Goal: Task Accomplishment & Management: Manage account settings

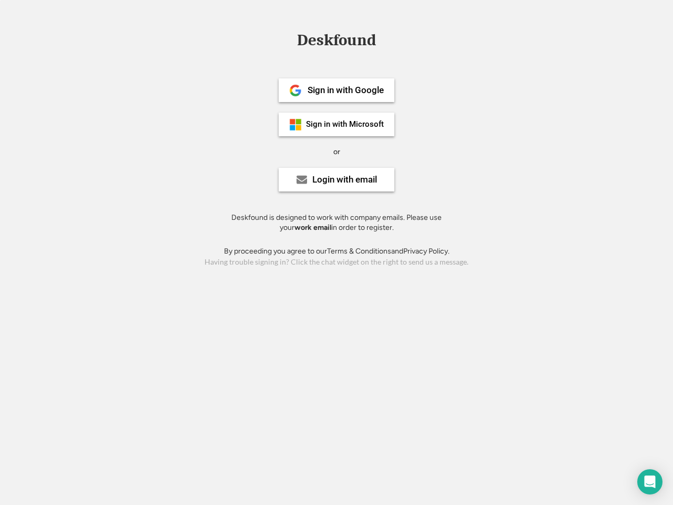
click at [336, 150] on div "or" at bounding box center [336, 152] width 7 height 11
click at [336, 42] on div "Deskfound" at bounding box center [336, 40] width 89 height 16
click at [288, 39] on div "Deskfound" at bounding box center [336, 42] width 673 height 20
click at [336, 42] on div "Deskfound" at bounding box center [336, 40] width 89 height 16
click at [336, 151] on div "or" at bounding box center [336, 152] width 7 height 11
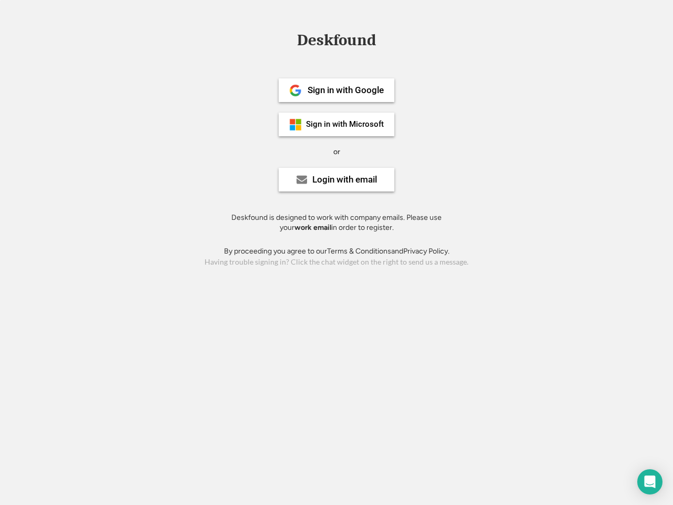
click at [336, 90] on div "Sign in with Google" at bounding box center [346, 90] width 76 height 9
click at [345, 90] on div "Sign in with Google" at bounding box center [346, 90] width 76 height 9
click at [295, 90] on img at bounding box center [295, 90] width 13 height 13
click at [336, 124] on div "Sign in with Microsoft" at bounding box center [345, 124] width 78 height 8
click at [345, 124] on div "Sign in with Microsoft" at bounding box center [345, 124] width 78 height 8
